Goal: Find specific page/section: Find specific page/section

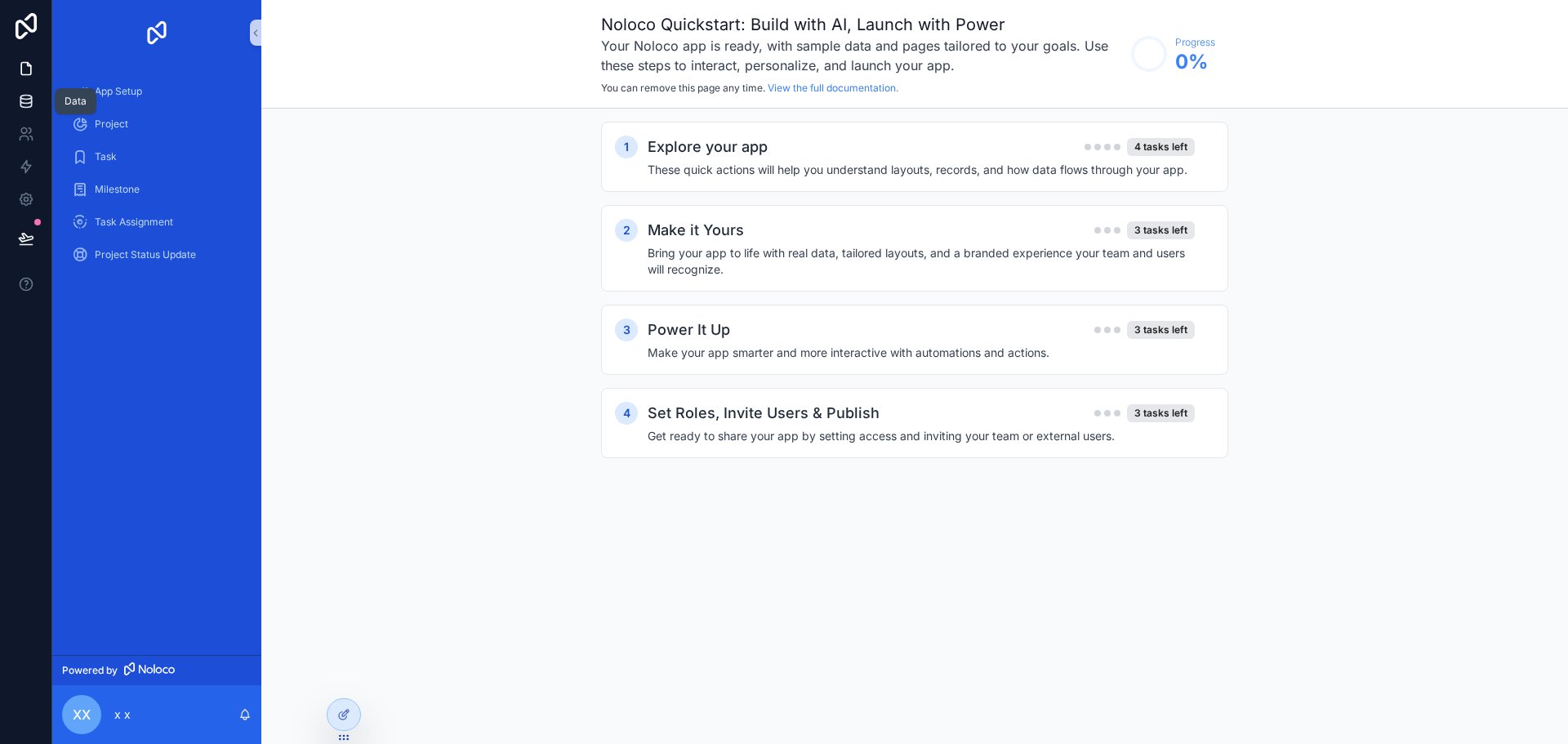
click at [14, 106] on link at bounding box center [26, 101] width 52 height 33
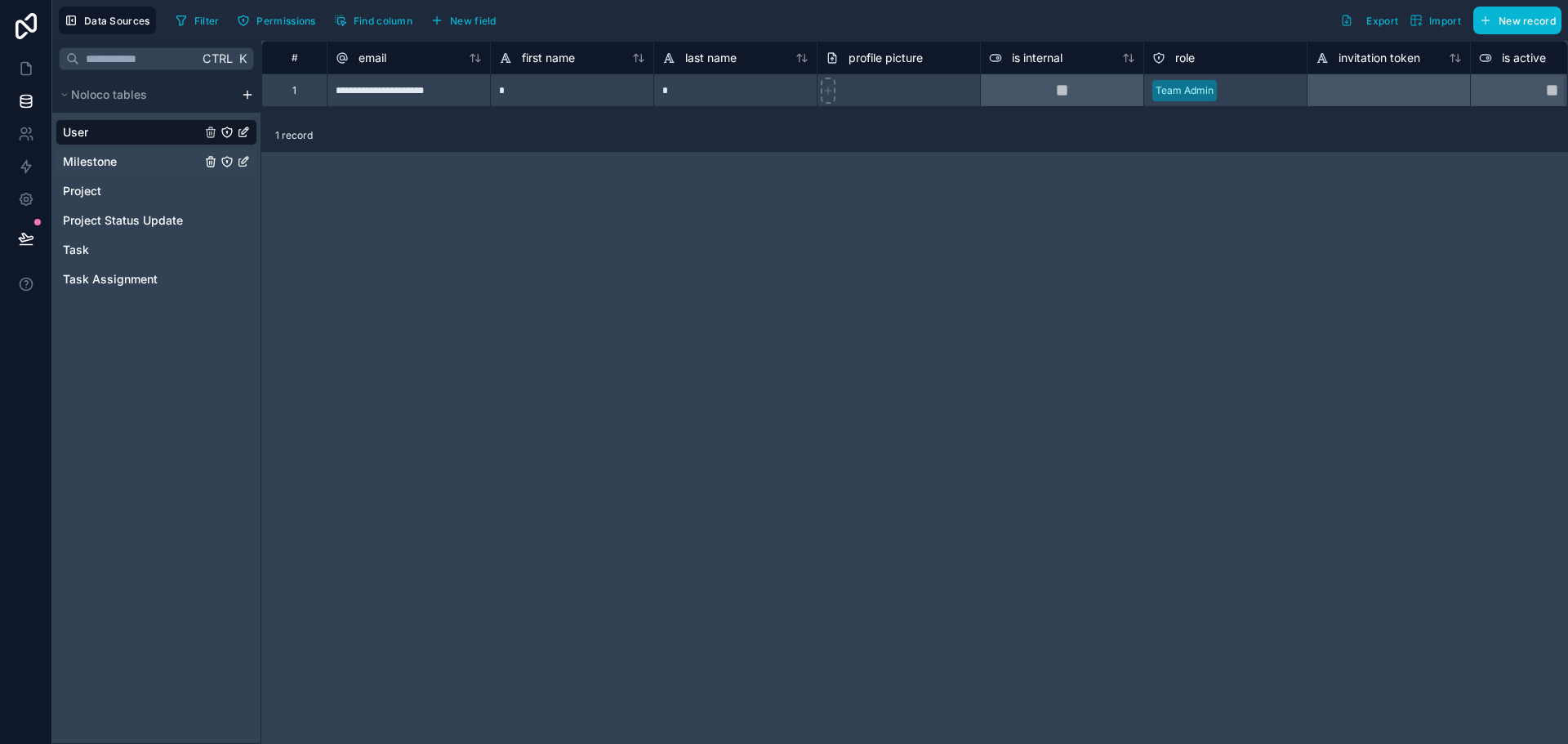
click at [99, 171] on div "Milestone" at bounding box center [156, 162] width 201 height 26
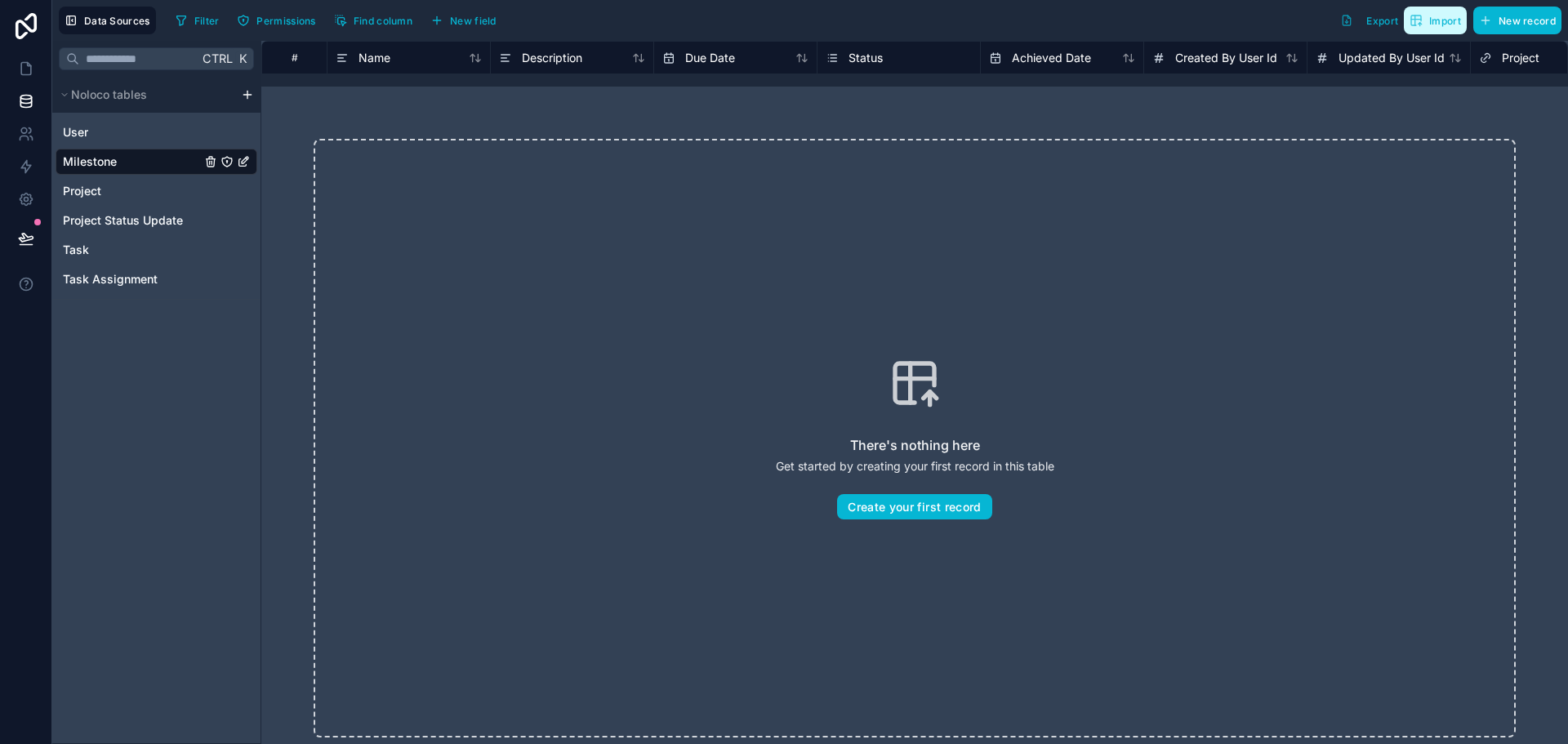
click at [1431, 28] on button "Import" at bounding box center [1434, 21] width 62 height 28
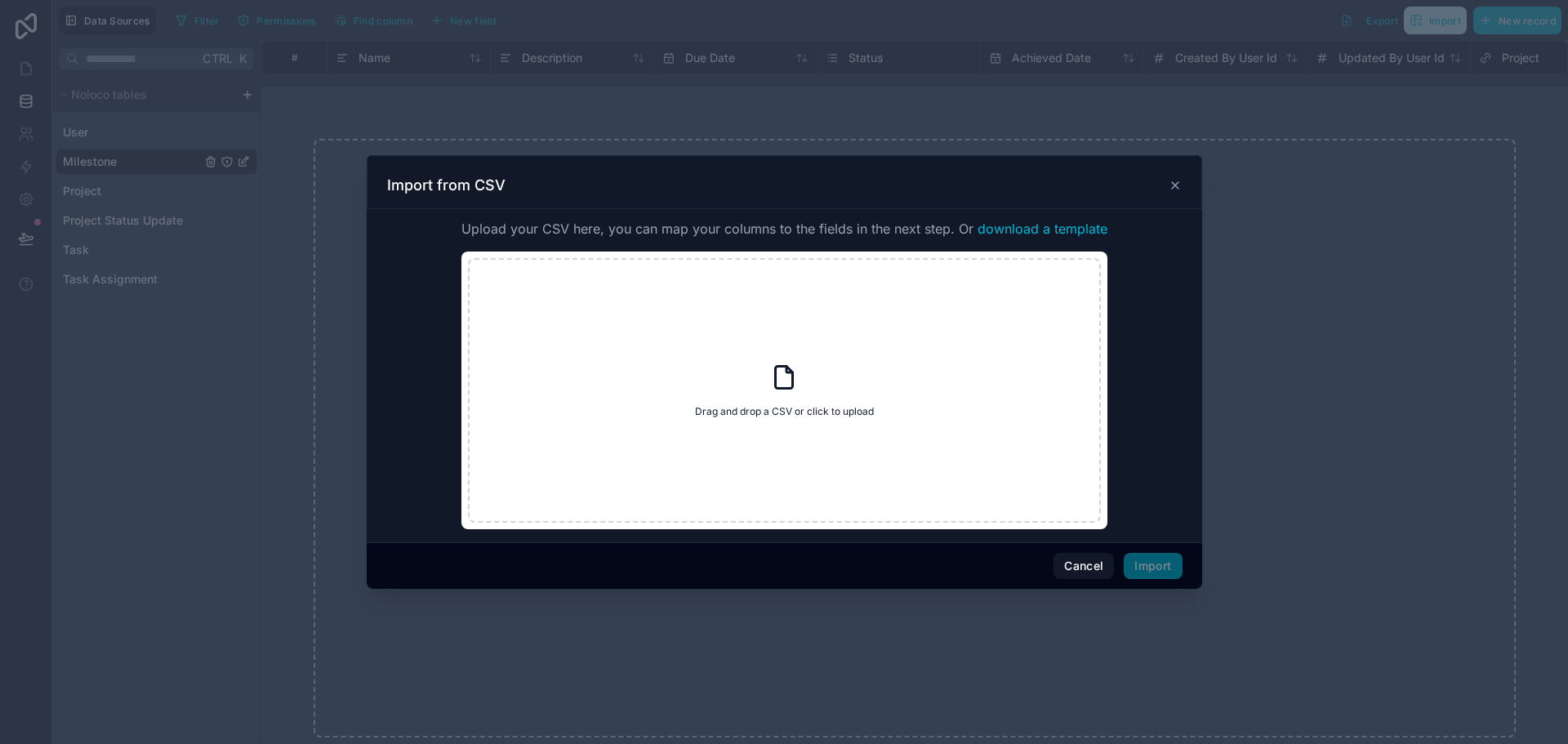
drag, startPoint x: 1431, startPoint y: 28, endPoint x: 1406, endPoint y: 30, distance: 25.1
click at [1427, 28] on div at bounding box center [784, 372] width 1568 height 744
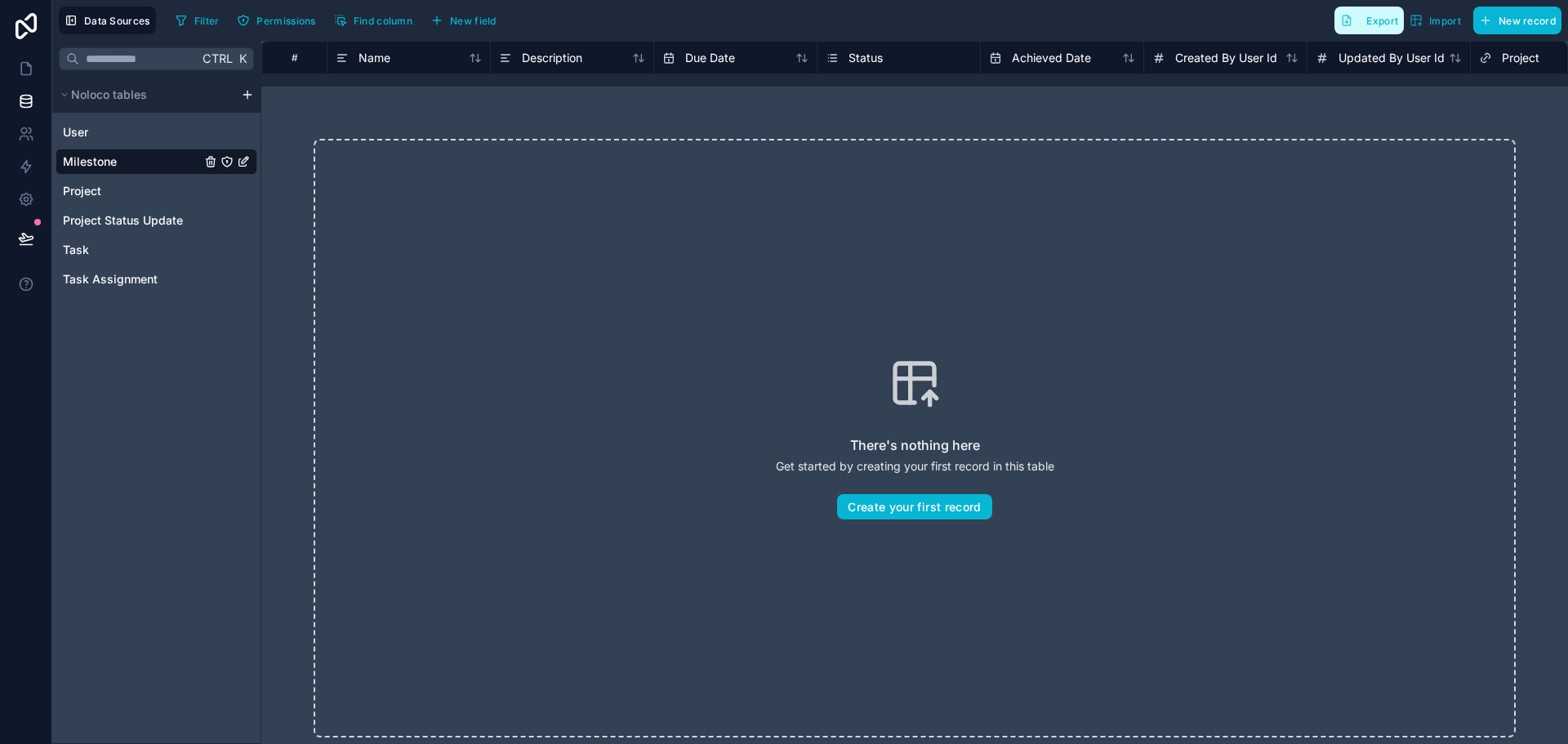
click at [1347, 29] on button "Export" at bounding box center [1369, 21] width 69 height 28
click at [35, 59] on link at bounding box center [26, 68] width 52 height 33
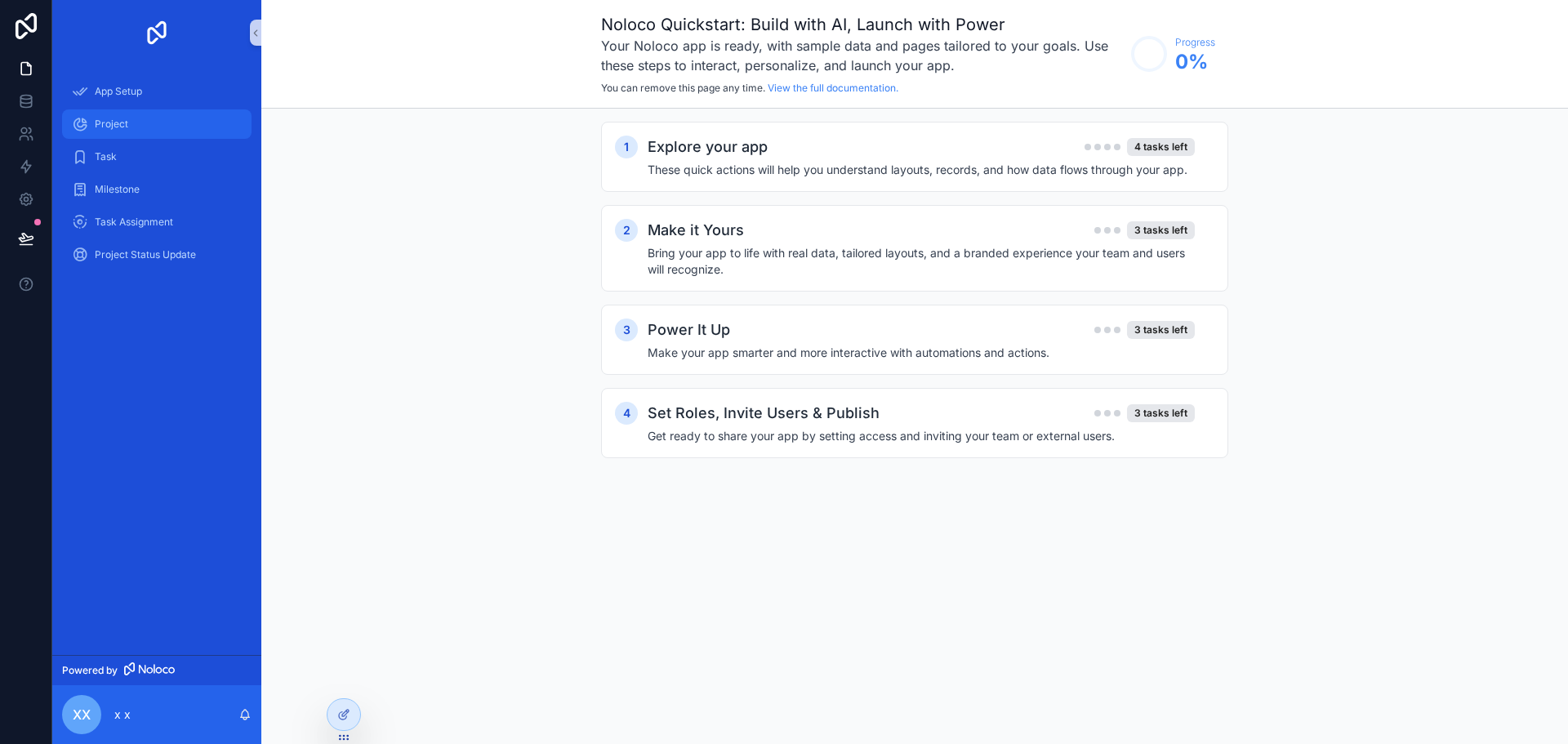
click at [104, 123] on span "Project" at bounding box center [111, 124] width 34 height 13
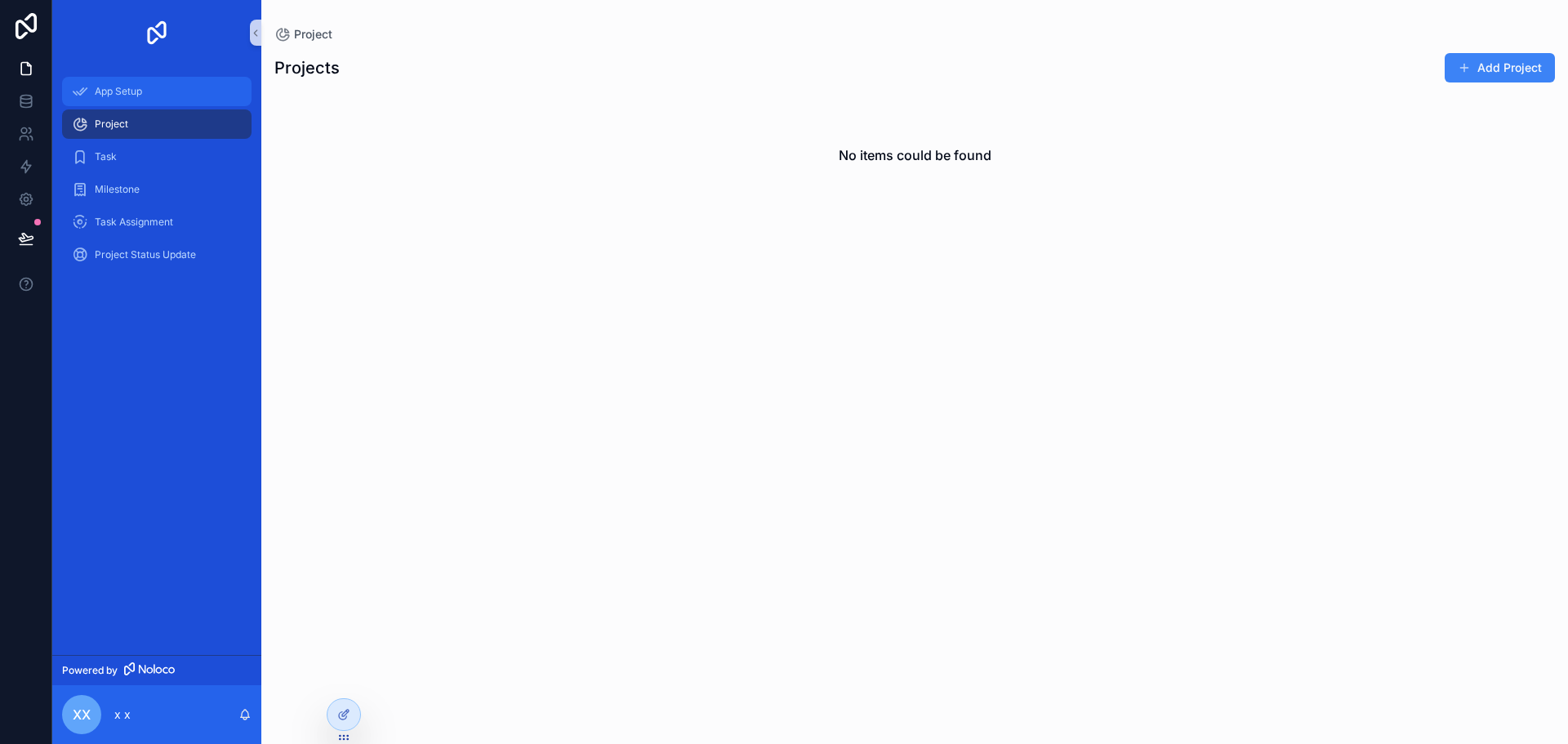
click at [109, 97] on span "App Setup" at bounding box center [118, 91] width 48 height 13
